Goal: Information Seeking & Learning: Learn about a topic

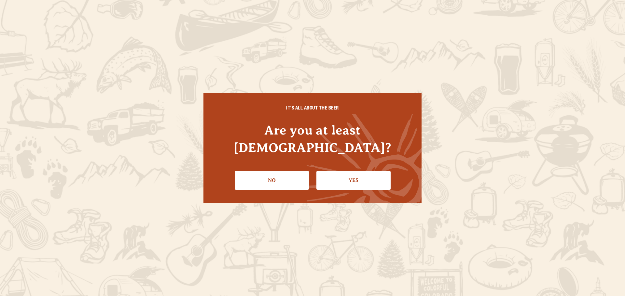
click at [374, 171] on link "Yes" at bounding box center [353, 180] width 74 height 19
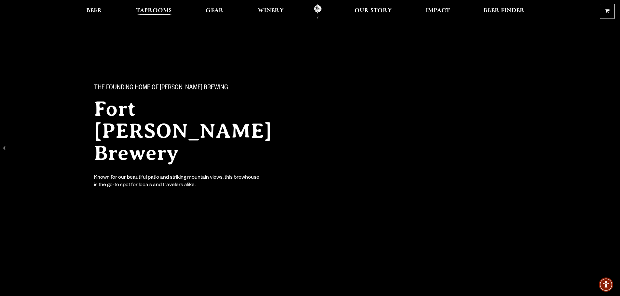
click at [145, 9] on span "Taprooms" at bounding box center [154, 10] width 36 height 5
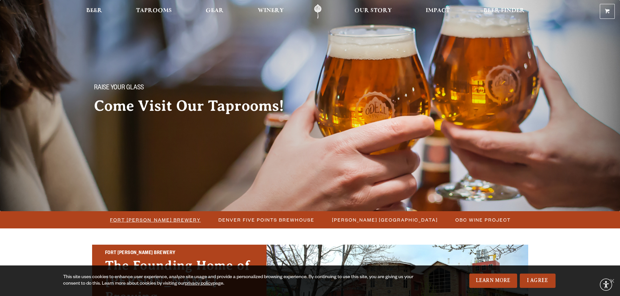
click at [164, 216] on span "Fort [PERSON_NAME] Brewery" at bounding box center [155, 219] width 91 height 9
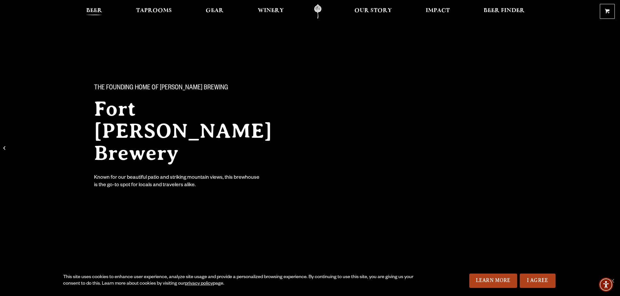
click at [99, 10] on span "Beer" at bounding box center [94, 10] width 16 height 5
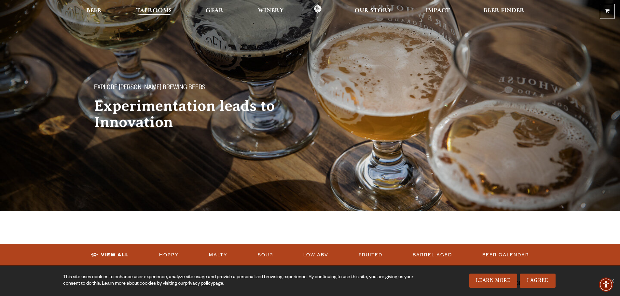
click at [142, 11] on span "Taprooms" at bounding box center [154, 10] width 36 height 5
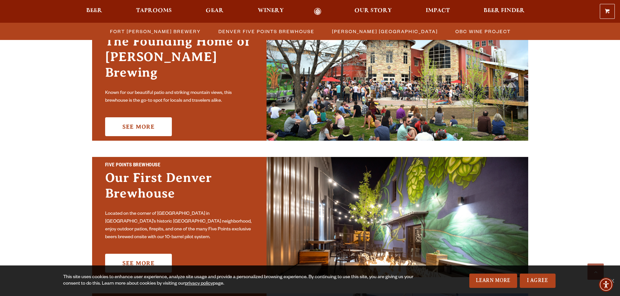
scroll to position [163, 0]
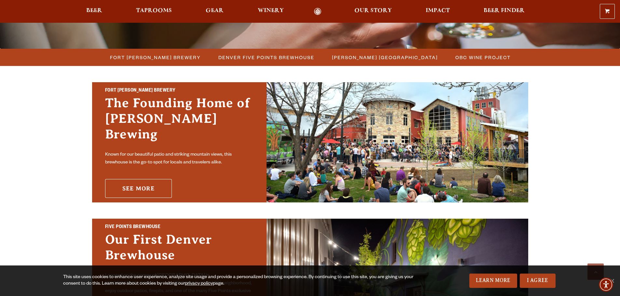
click at [142, 179] on link "See More" at bounding box center [138, 188] width 67 height 19
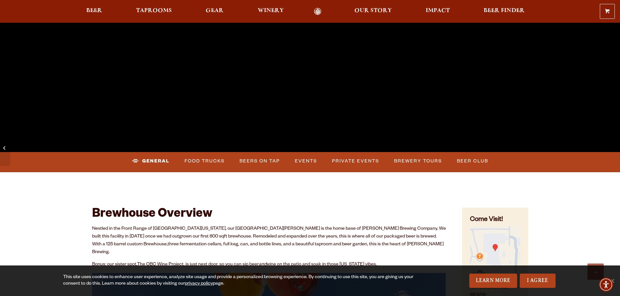
scroll to position [195, 0]
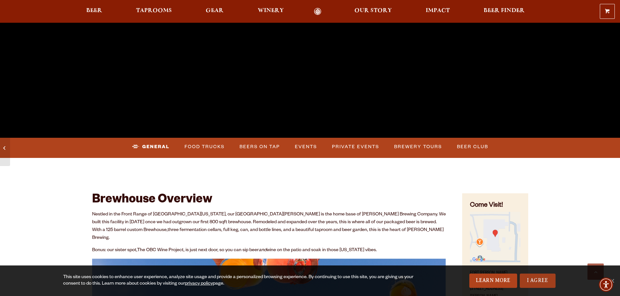
click at [536, 283] on link "I Agree" at bounding box center [538, 281] width 36 height 14
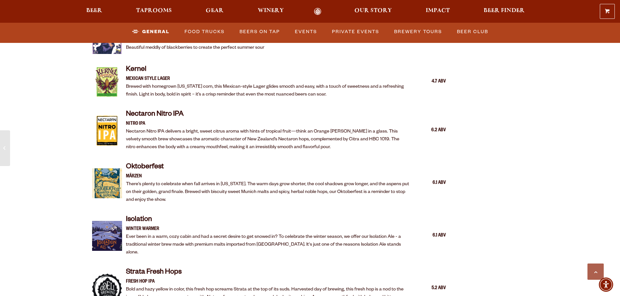
scroll to position [1237, 0]
click at [163, 111] on h4 "Nectaron Nitro IPA" at bounding box center [268, 116] width 284 height 10
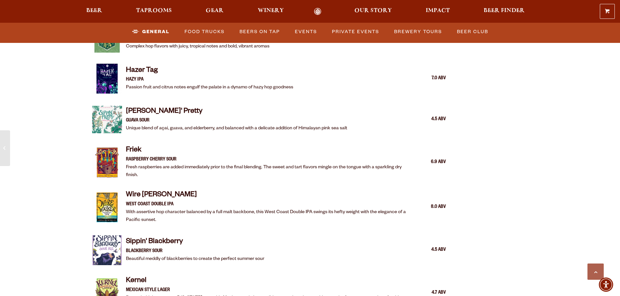
scroll to position [1139, 0]
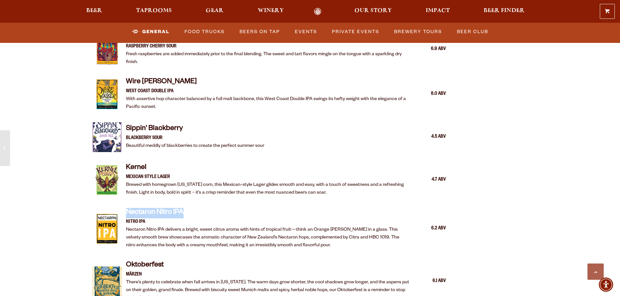
drag, startPoint x: 186, startPoint y: 204, endPoint x: 126, endPoint y: 205, distance: 60.2
click at [126, 208] on h4 "Nectaron Nitro IPA" at bounding box center [268, 213] width 284 height 10
copy h4 "Nectaron Nitro IPA"
